Goal: Task Accomplishment & Management: Use online tool/utility

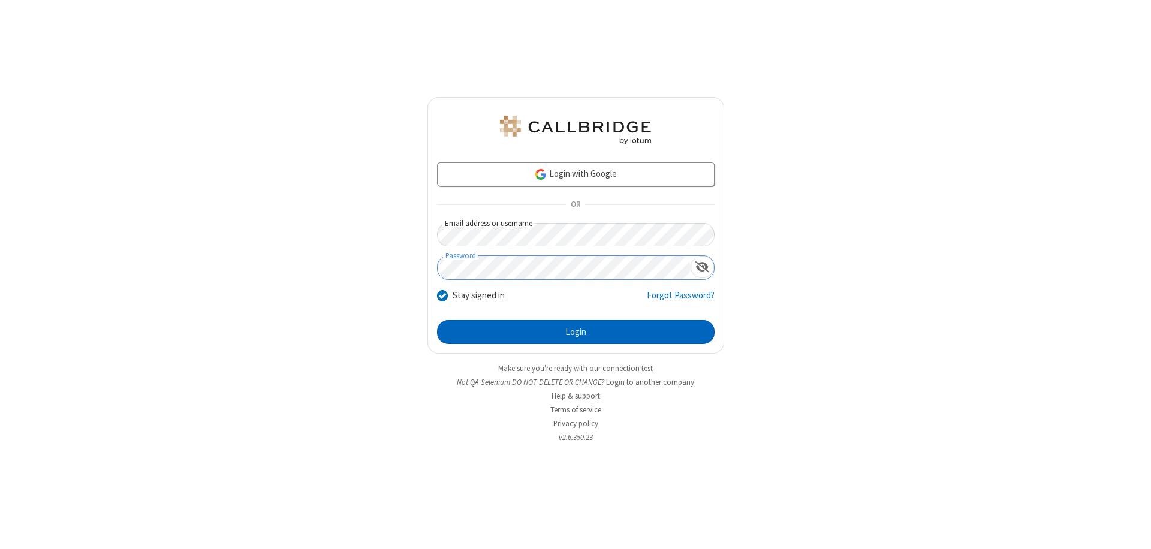
click at [575, 332] on button "Login" at bounding box center [576, 332] width 278 height 24
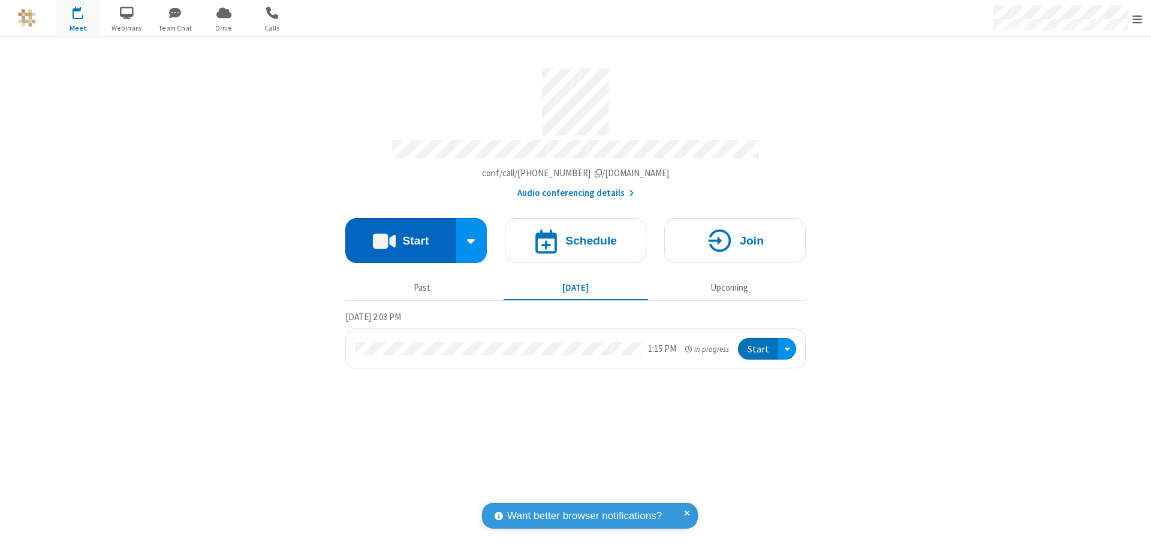
click at [400, 235] on button "Start" at bounding box center [400, 240] width 111 height 45
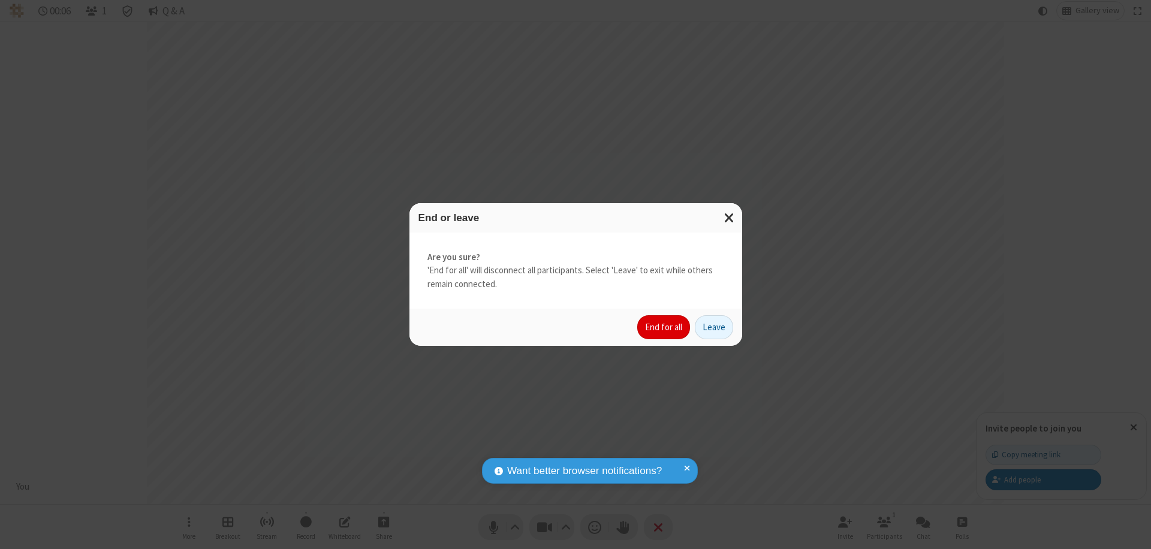
click at [664, 327] on button "End for all" at bounding box center [663, 327] width 53 height 24
